Goal: Task Accomplishment & Management: Manage account settings

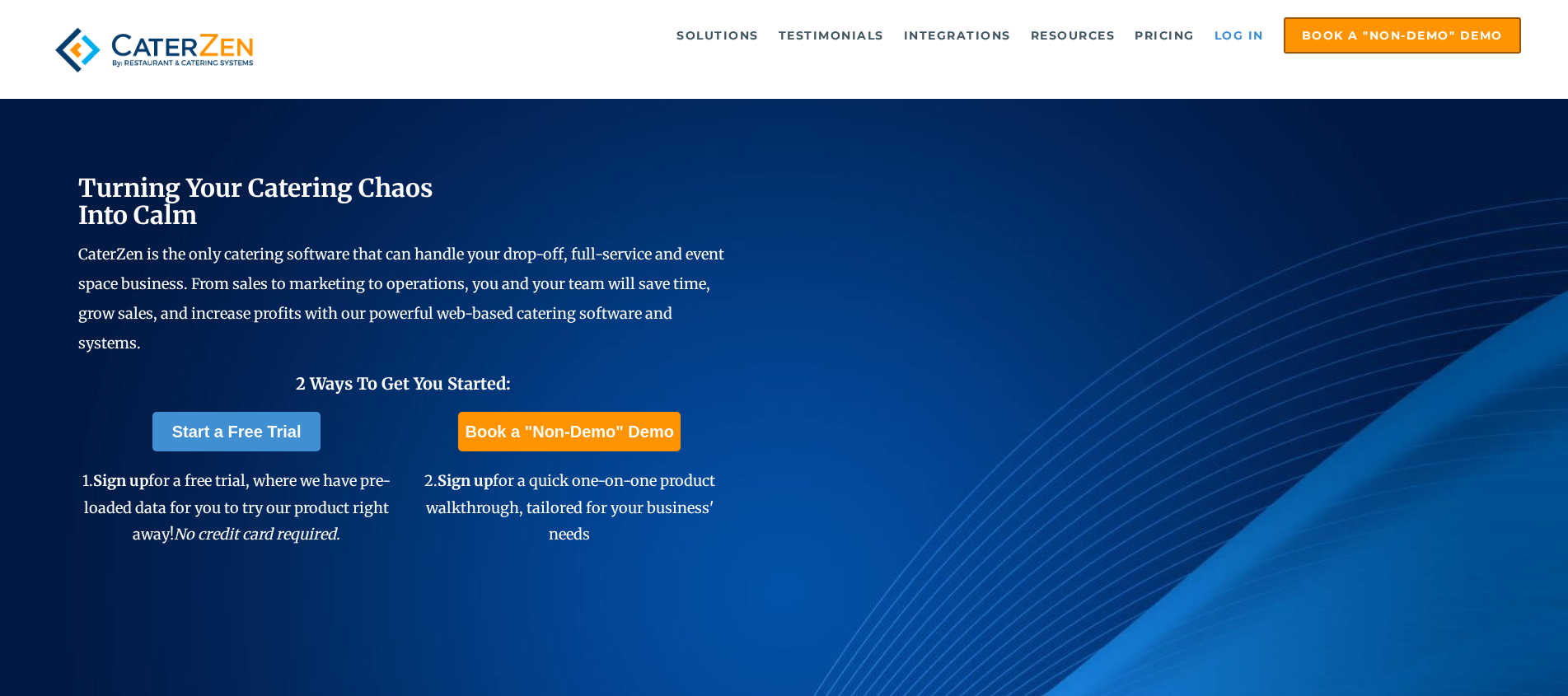
drag, startPoint x: 0, startPoint y: 0, endPoint x: 1233, endPoint y: 36, distance: 1233.5
click at [1233, 36] on link "Log in" at bounding box center [1239, 35] width 66 height 33
click at [1232, 36] on link "Log in" at bounding box center [1239, 35] width 66 height 33
